Goal: Information Seeking & Learning: Learn about a topic

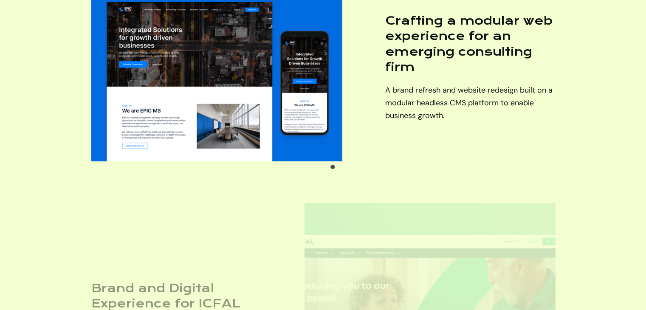
scroll to position [1401, 0]
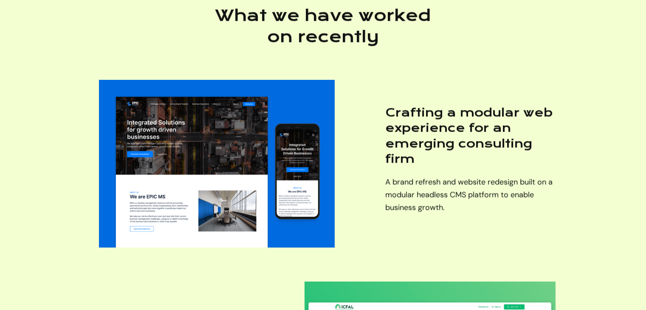
click at [228, 149] on img at bounding box center [216, 164] width 236 height 168
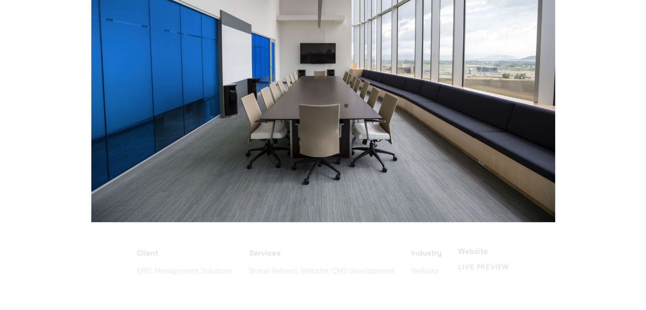
scroll to position [255, 0]
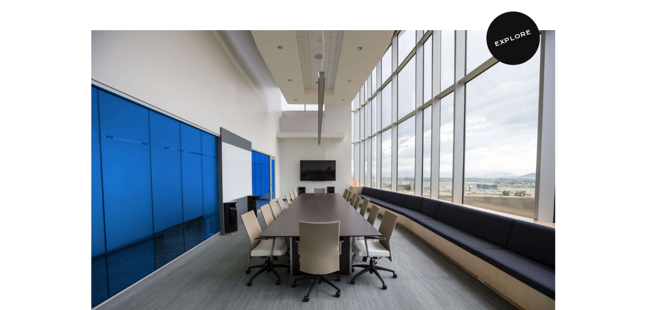
click at [511, 44] on link "Explore" at bounding box center [512, 38] width 68 height 68
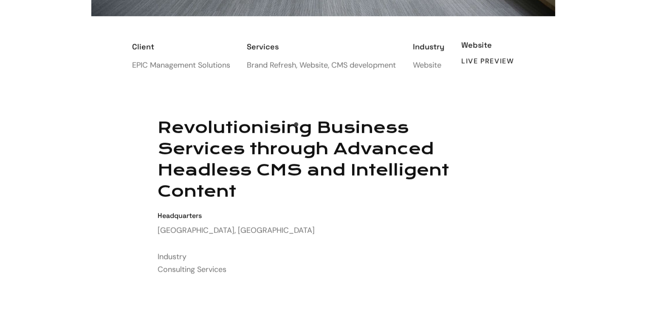
scroll to position [567, 0]
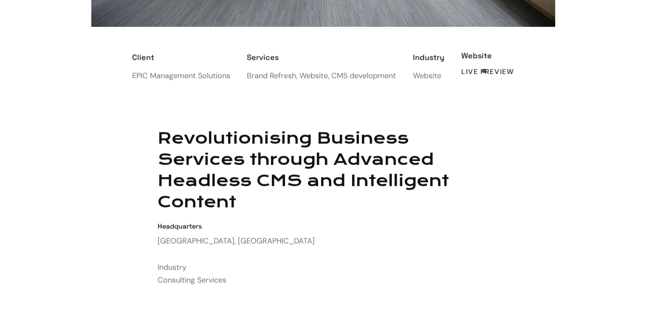
click at [487, 73] on div "Live Preview" at bounding box center [487, 71] width 53 height 8
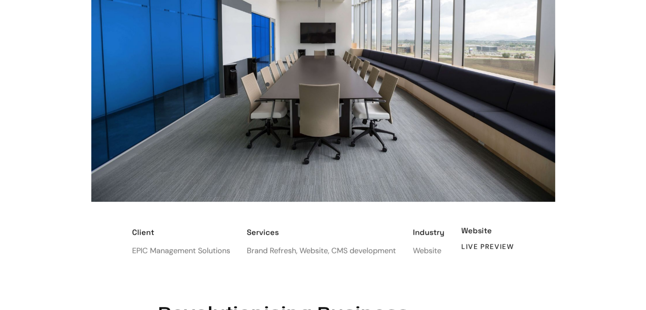
scroll to position [382, 0]
